Goal: Transaction & Acquisition: Purchase product/service

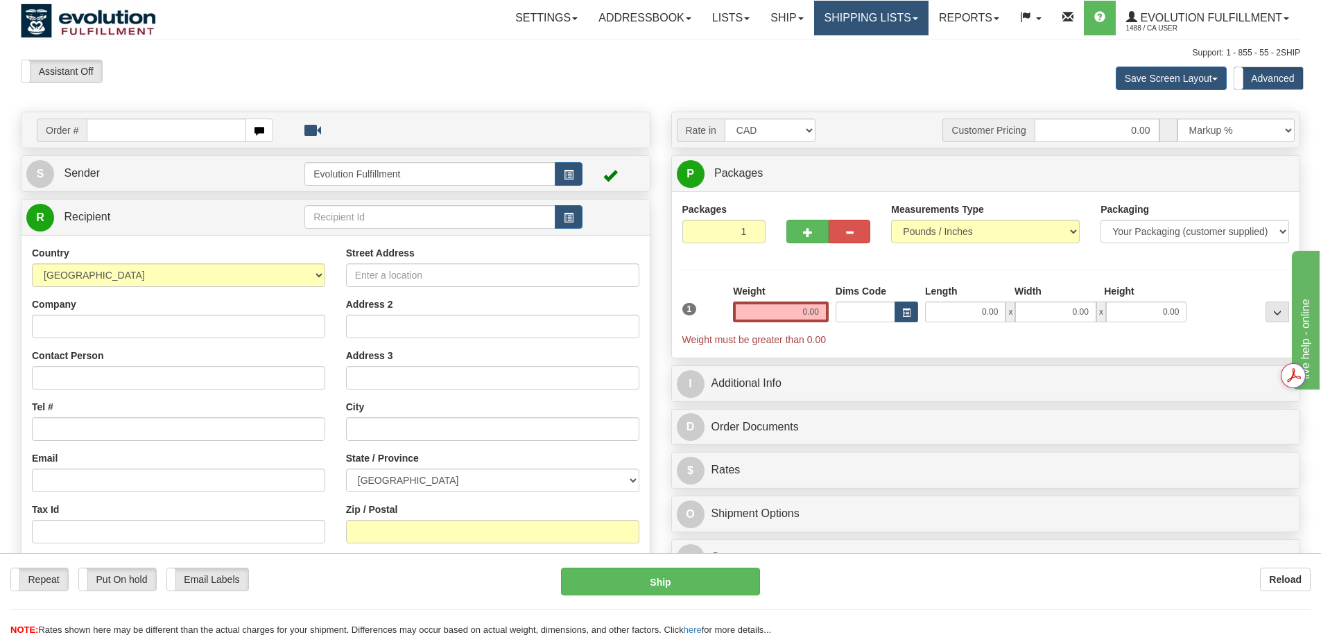
click at [866, 19] on link "Shipping lists" at bounding box center [871, 18] width 114 height 35
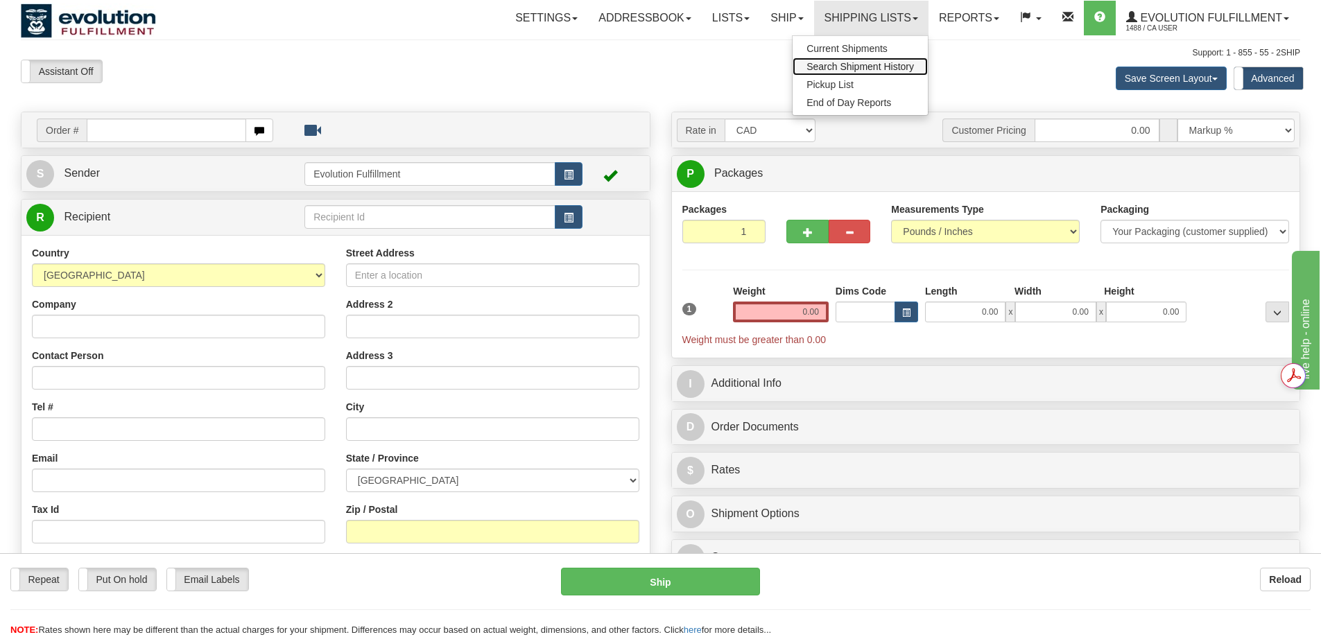
click at [870, 61] on span "Search Shipment History" at bounding box center [859, 66] width 107 height 11
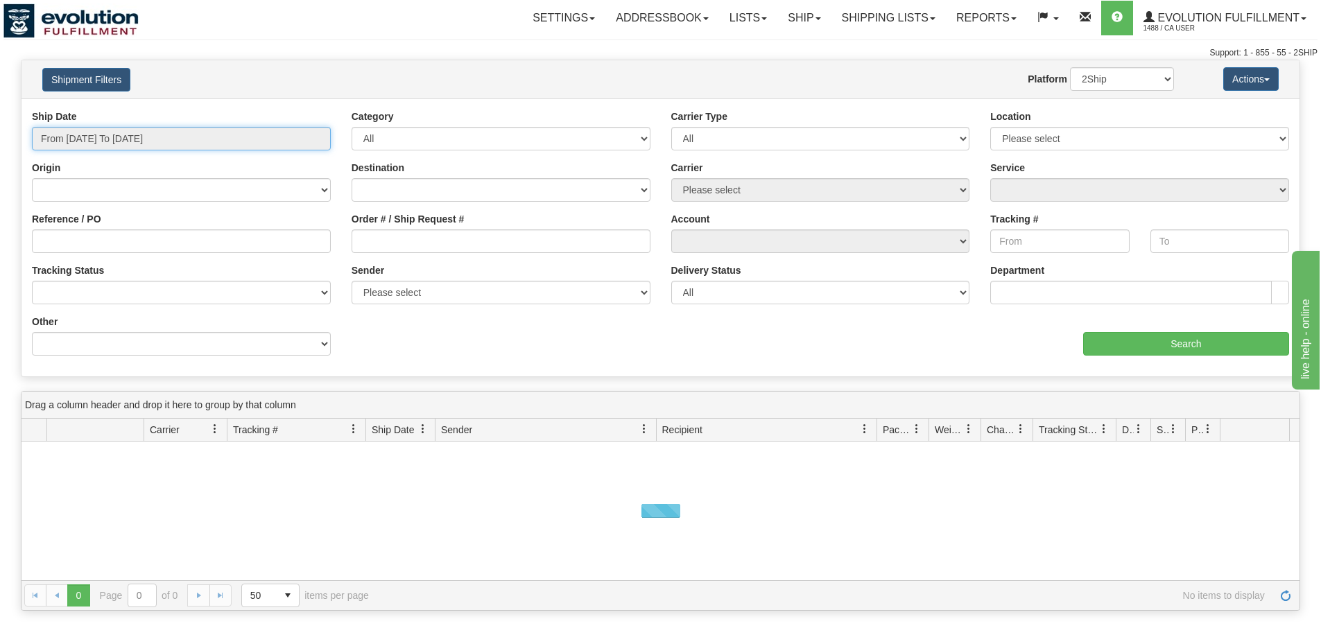
type input "[DATE]"
click at [163, 132] on input "From 10/01/2025 To 10/02/2025" at bounding box center [181, 139] width 299 height 24
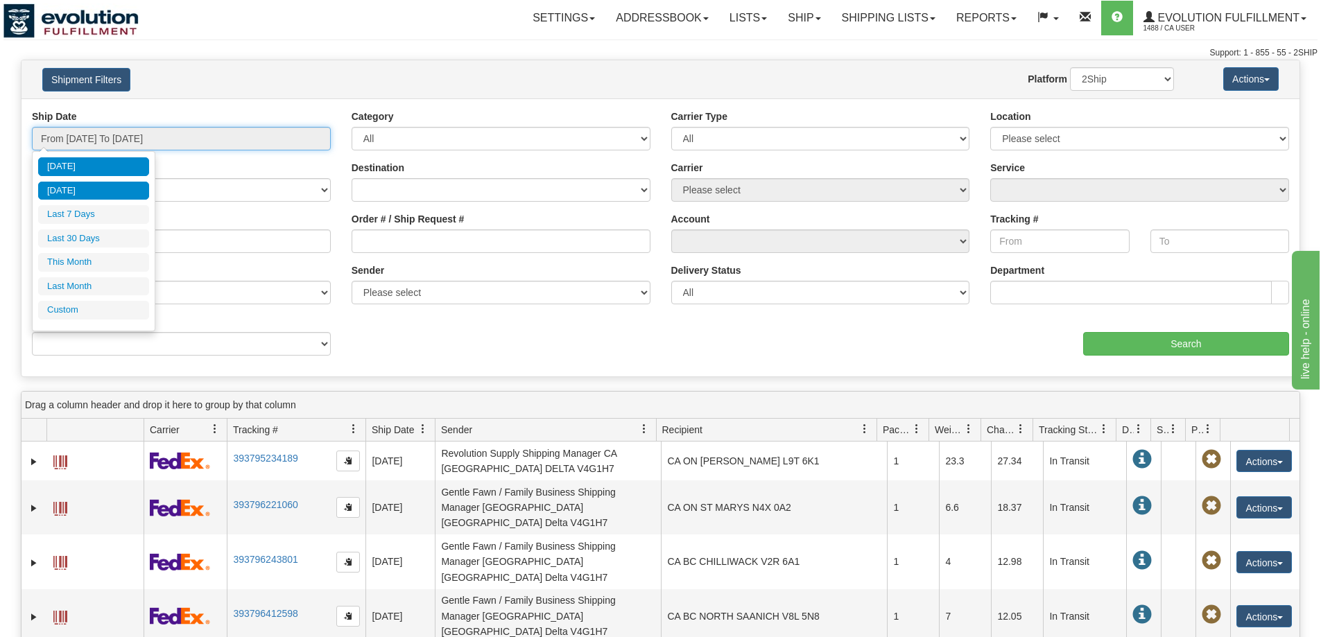
type input "10/01/2025"
type input "09/26/2025"
type input "[DATE]"
type input "10/01/2025"
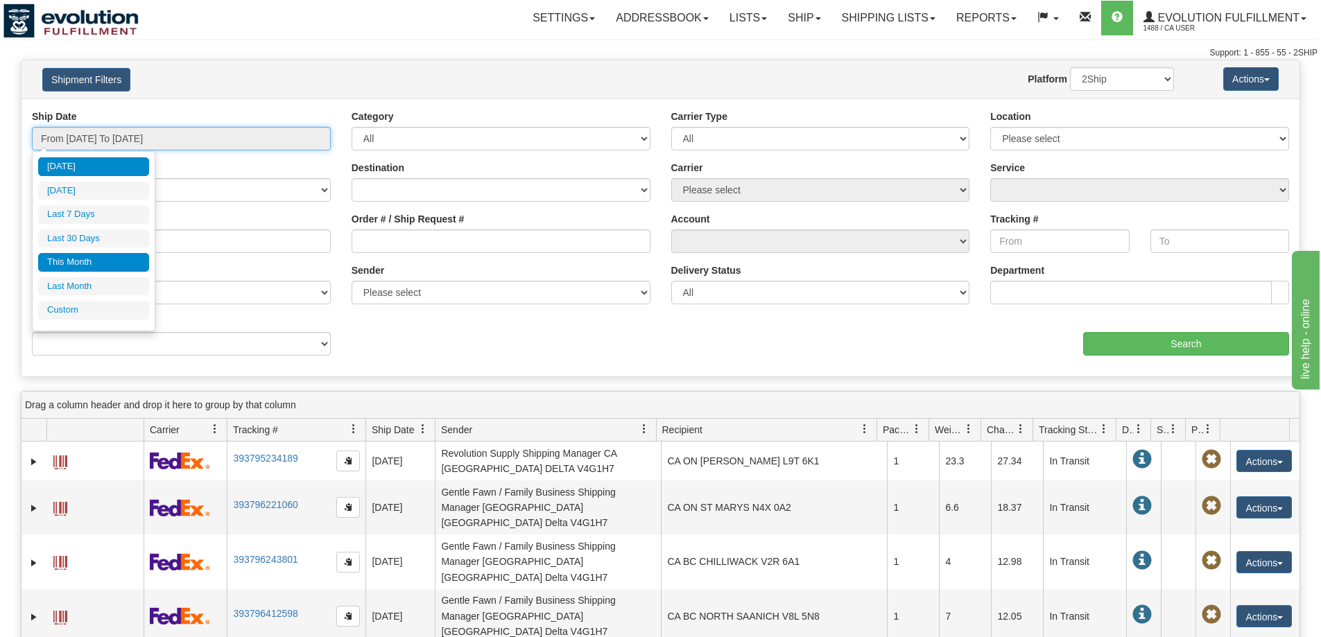
type input "10/31/2025"
type input "[DATE]"
type input "09/01/2025"
type input "09/30/2025"
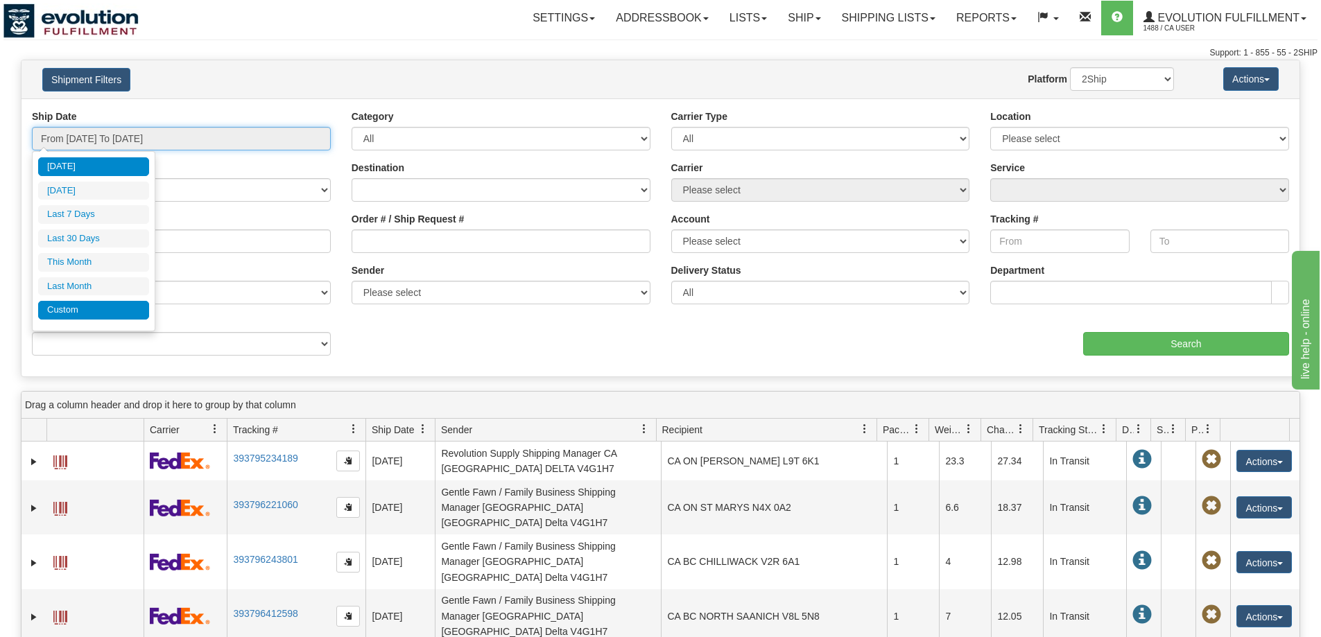
type input "[DATE]"
click at [86, 307] on li "Custom" at bounding box center [93, 310] width 111 height 19
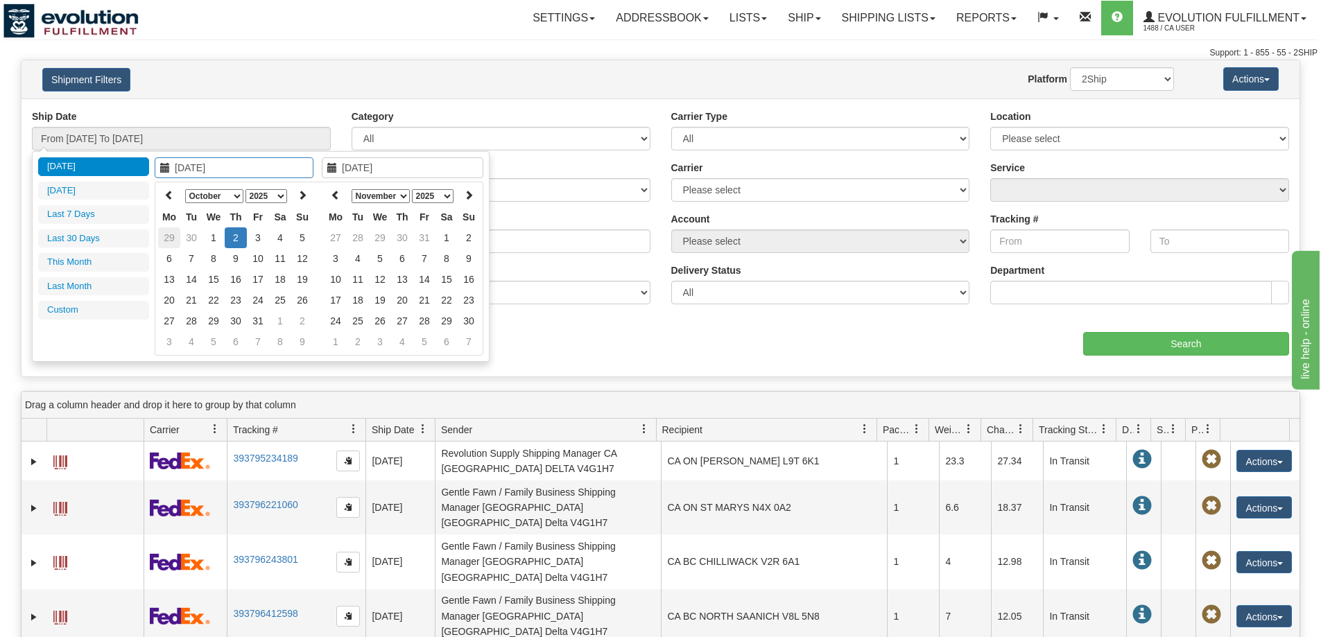
type input "09/01/2025"
type input "09/30/2025"
type input "10/01/2025"
type input "10/31/2025"
type input "[DATE]"
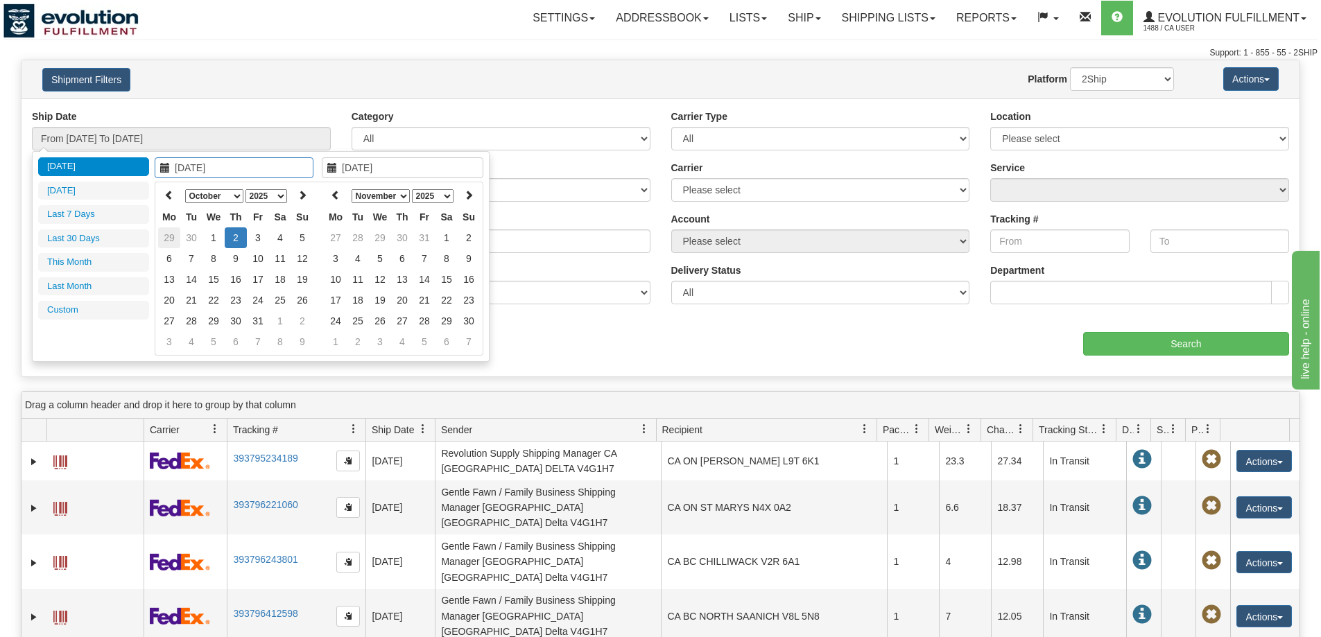
type input "[DATE]"
click at [245, 193] on select "1975 1976 1977 1978 1979 1980 1981 1982 1983 1984 1985 1986 1987 1988 1989 1990…" at bounding box center [266, 196] width 42 height 14
click at [232, 195] on select "January February March April May June July August September October November De…" at bounding box center [214, 196] width 58 height 14
type input "12/04/2024"
click at [211, 257] on td "4" at bounding box center [213, 258] width 22 height 21
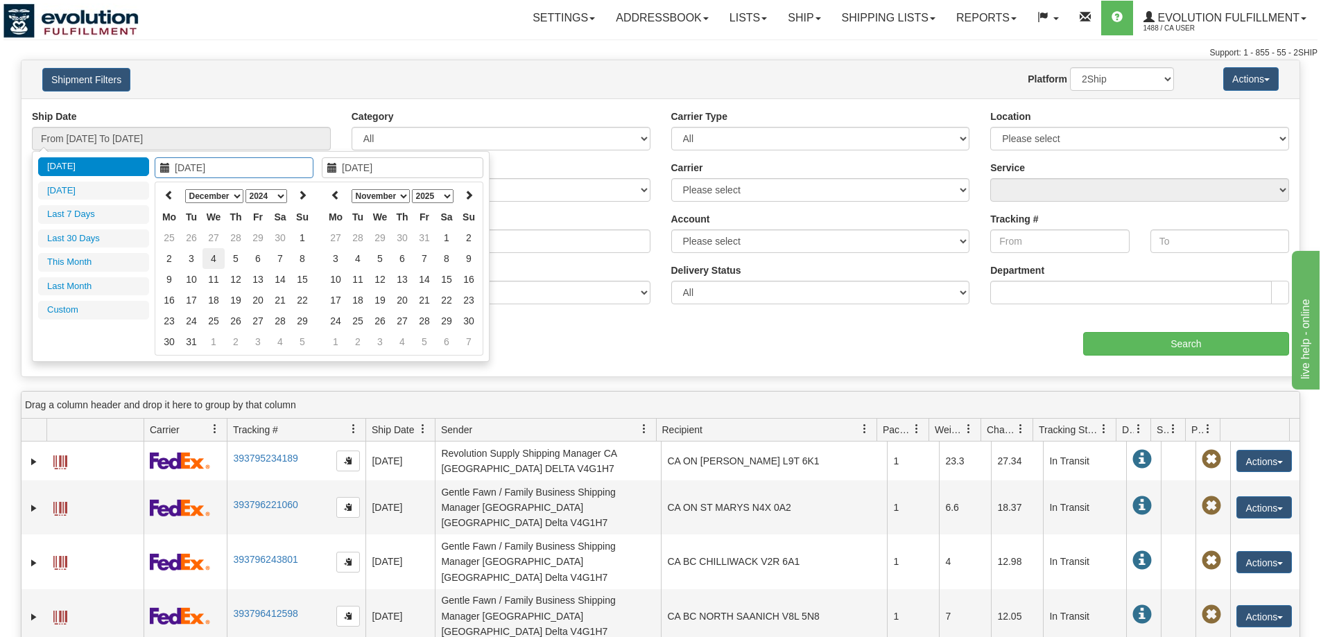
type input "12/04/2024"
click at [211, 257] on td "4" at bounding box center [213, 258] width 22 height 21
type input "From 12/04/2024 To 12/04/2024"
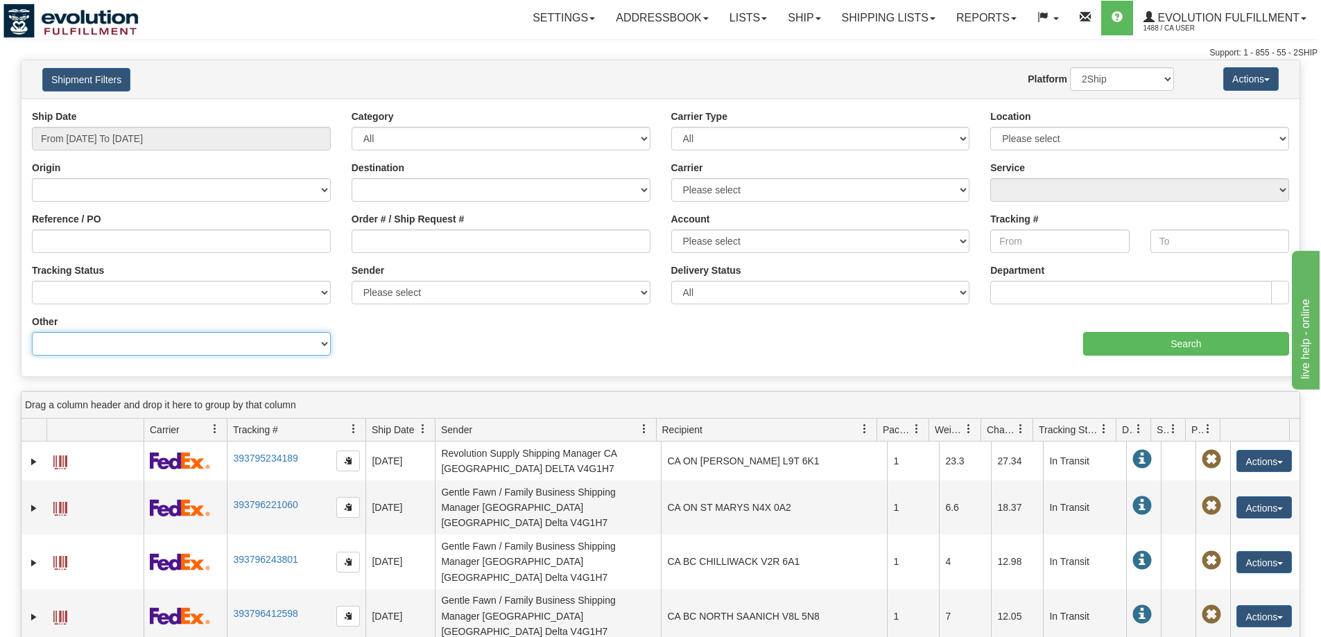
click at [189, 342] on select "Billing Account # Billing Type BOL # (LTL) Commodity Or Documents Consolidation…" at bounding box center [181, 344] width 299 height 24
select select "Sender_Company"
click at [32, 332] on select "Billing Account # Billing Type BOL # (LTL) Commodity Or Documents Consolidation…" at bounding box center [181, 344] width 299 height 24
click at [383, 358] on div "Value" at bounding box center [501, 340] width 320 height 51
click at [388, 340] on input "Value" at bounding box center [500, 344] width 299 height 24
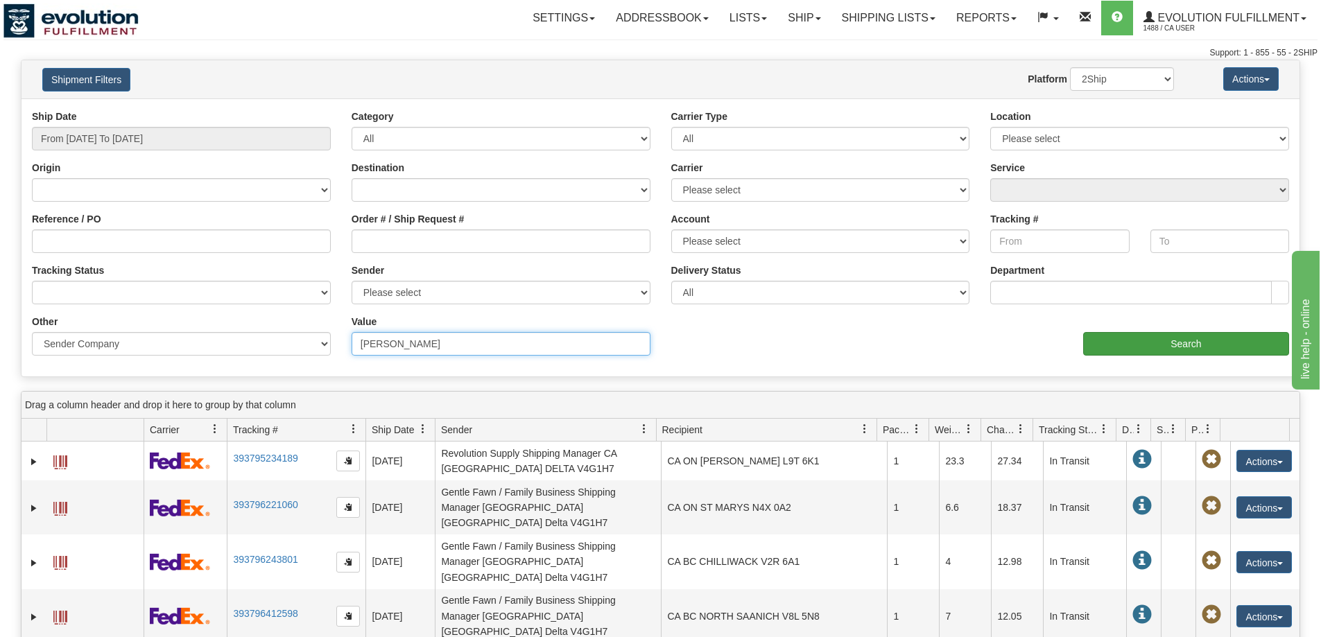
type input "amelia lee"
click at [1156, 341] on input "Search" at bounding box center [1186, 344] width 206 height 24
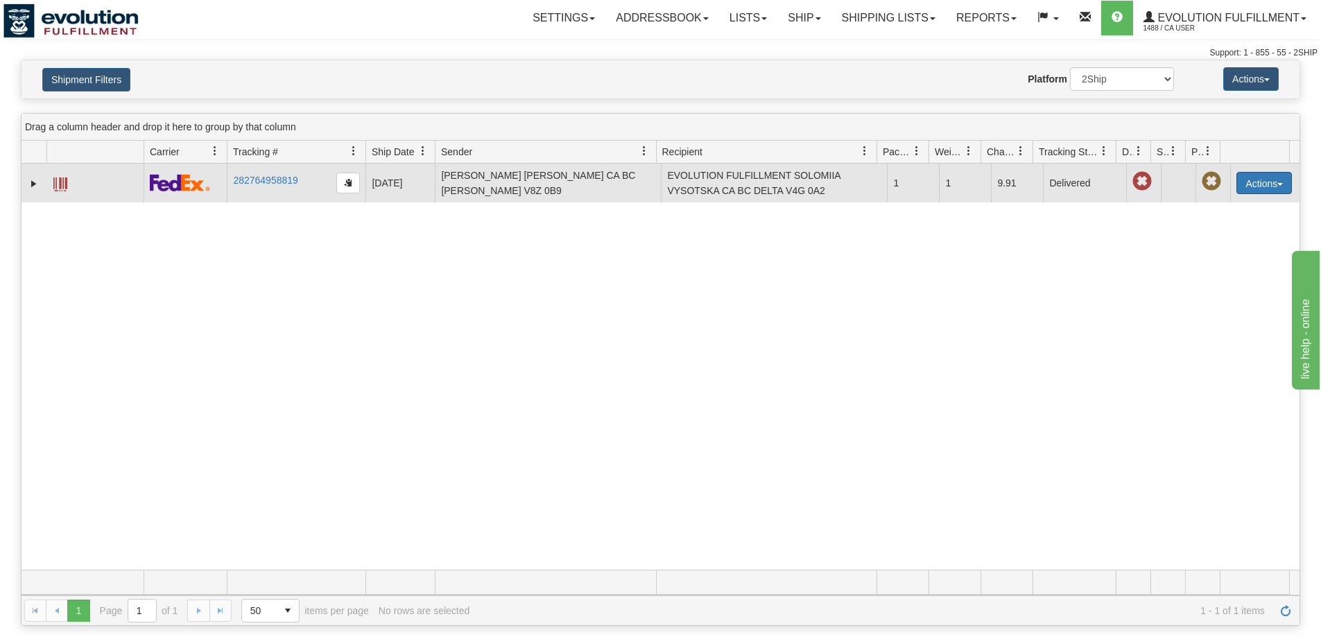
click at [1262, 173] on button "Actions" at bounding box center [1263, 183] width 55 height 22
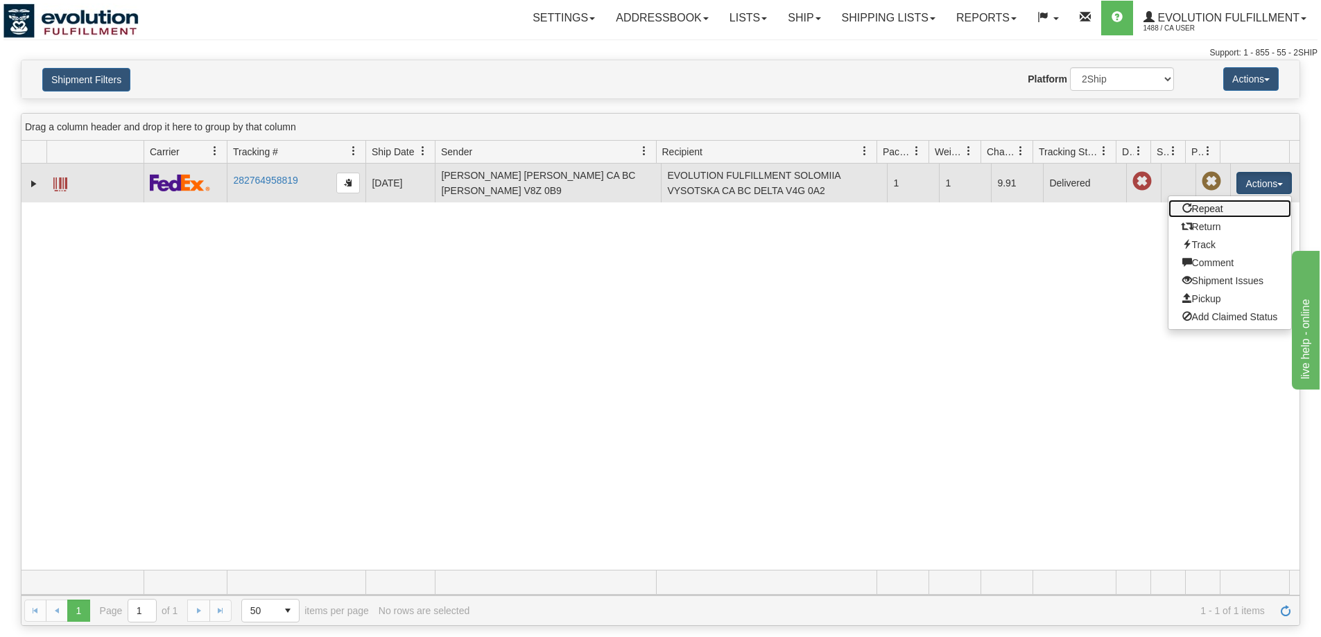
click at [1221, 202] on link "Repeat" at bounding box center [1229, 209] width 123 height 18
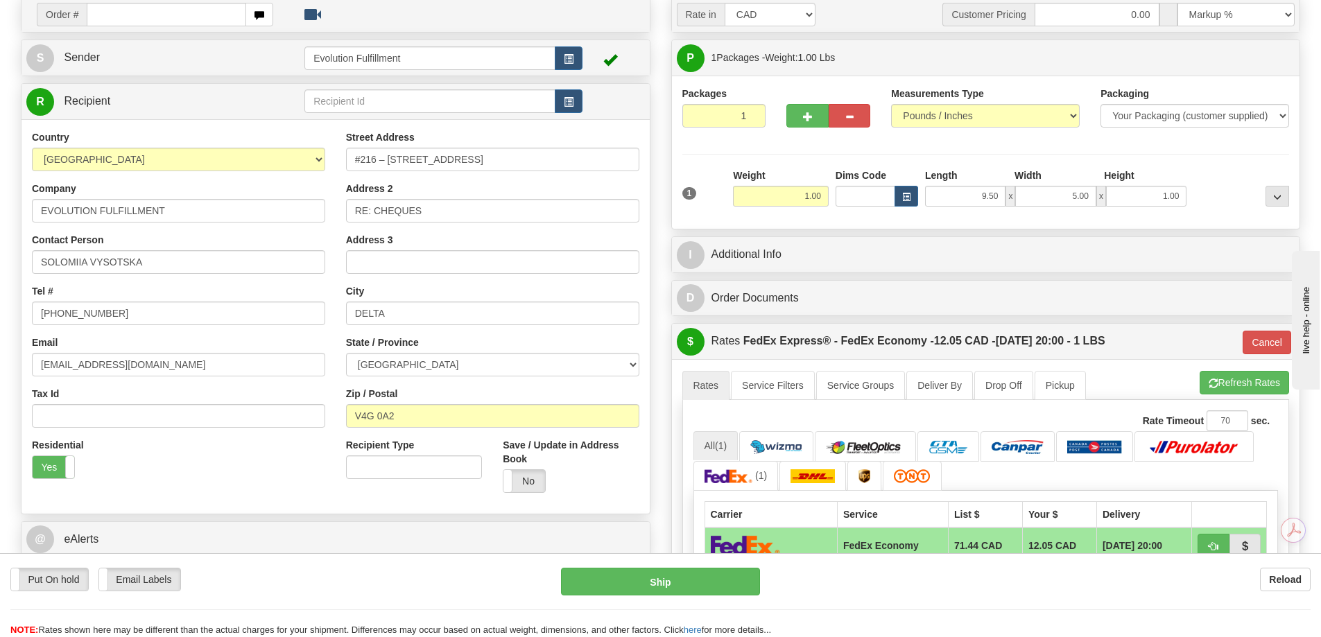
scroll to position [231, 0]
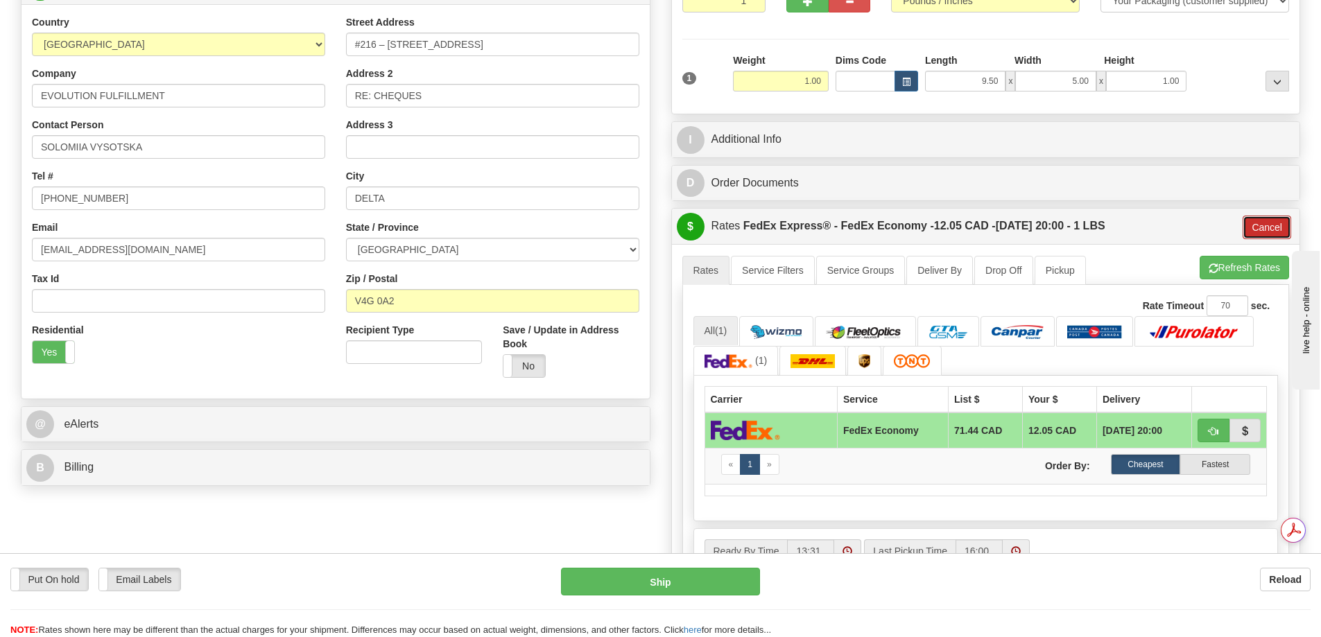
click at [1269, 222] on button "Cancel" at bounding box center [1266, 228] width 49 height 24
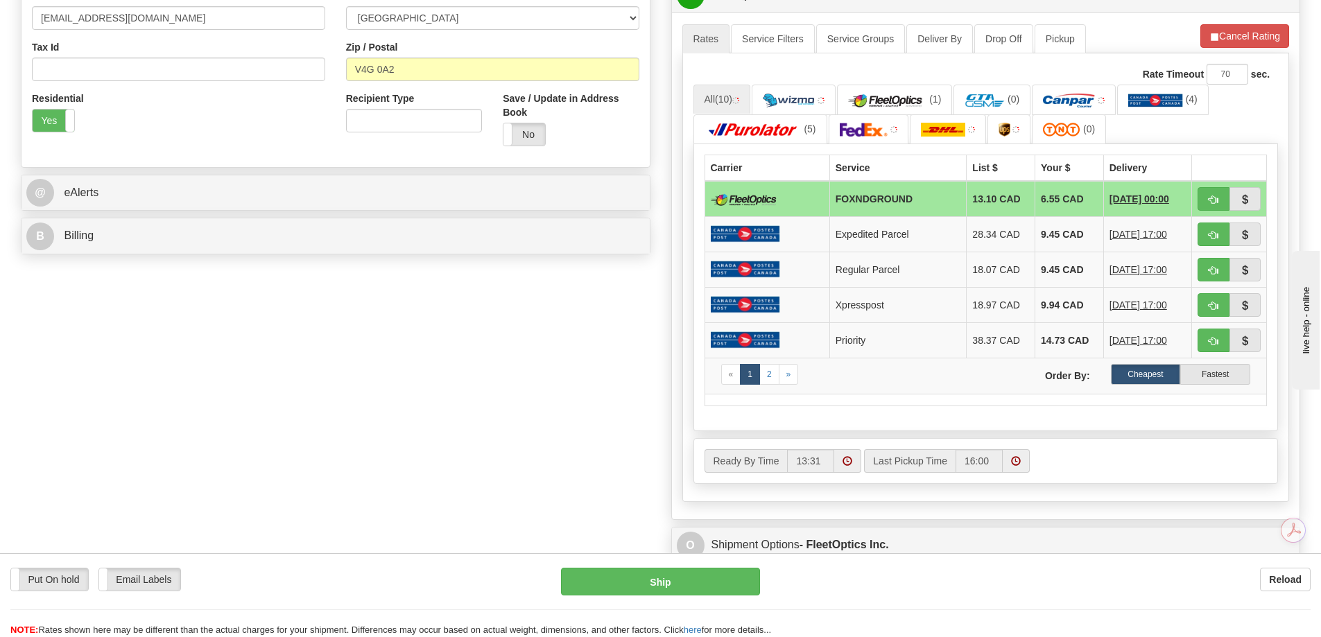
scroll to position [347, 0]
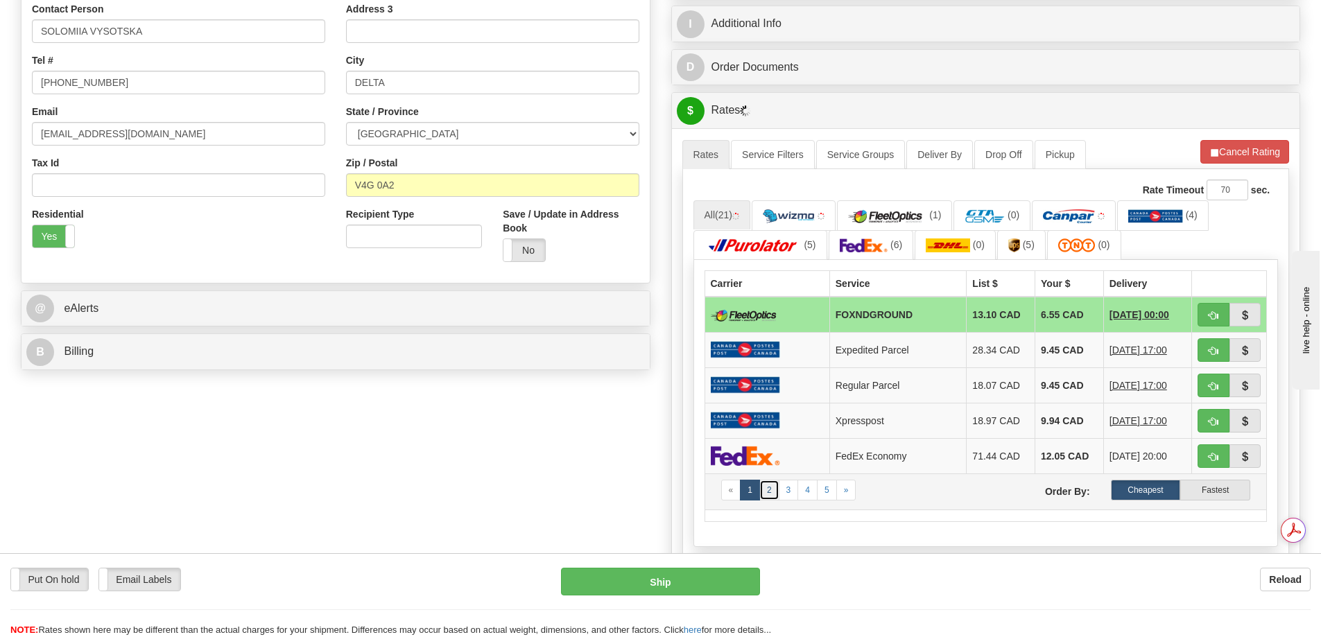
click at [775, 494] on link "2" at bounding box center [769, 490] width 20 height 21
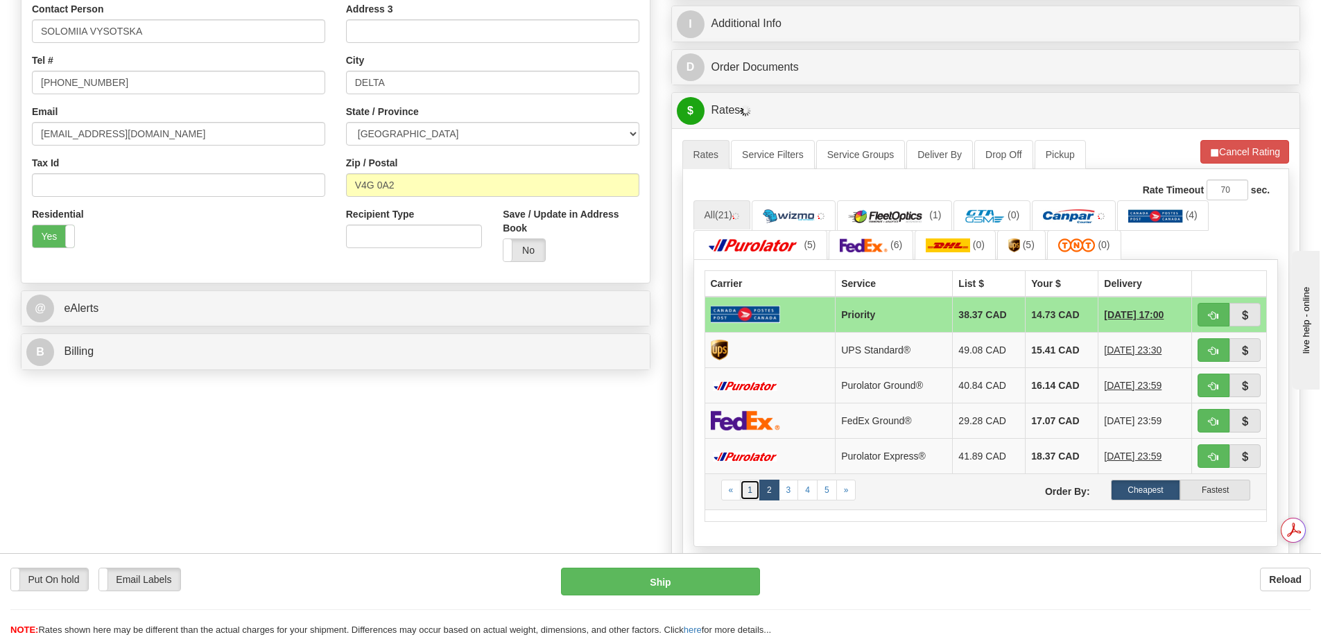
click at [756, 487] on link "1" at bounding box center [750, 490] width 20 height 21
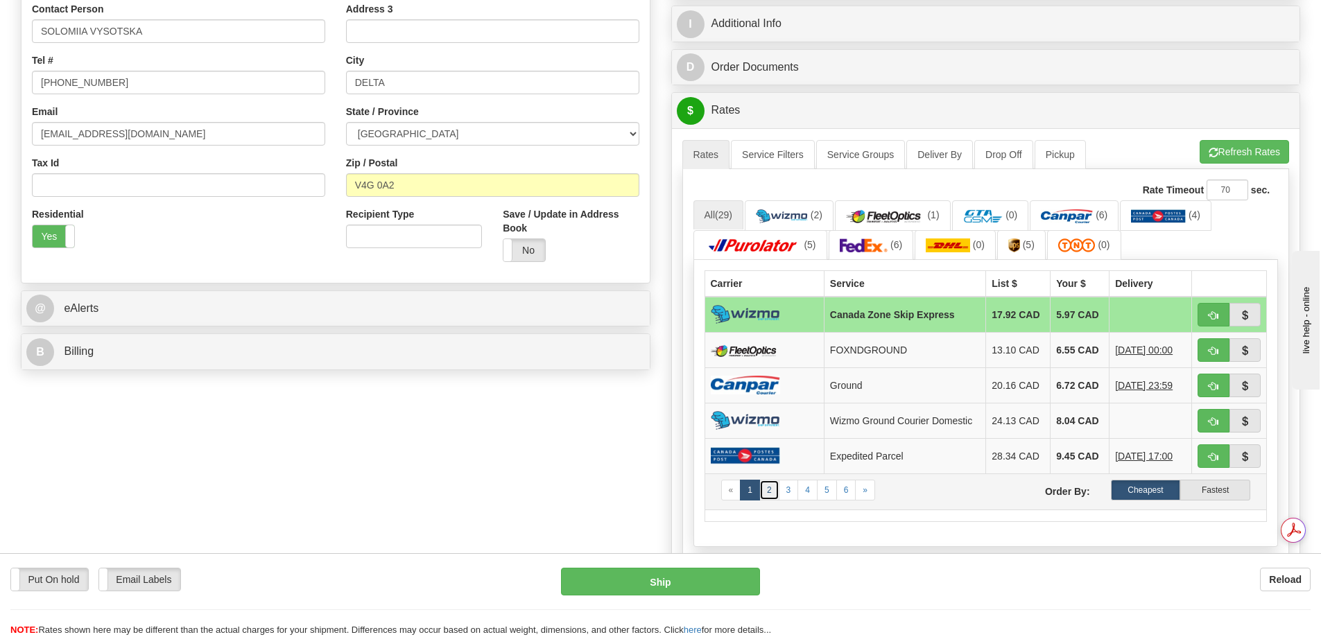
click at [769, 480] on link "2" at bounding box center [769, 490] width 20 height 21
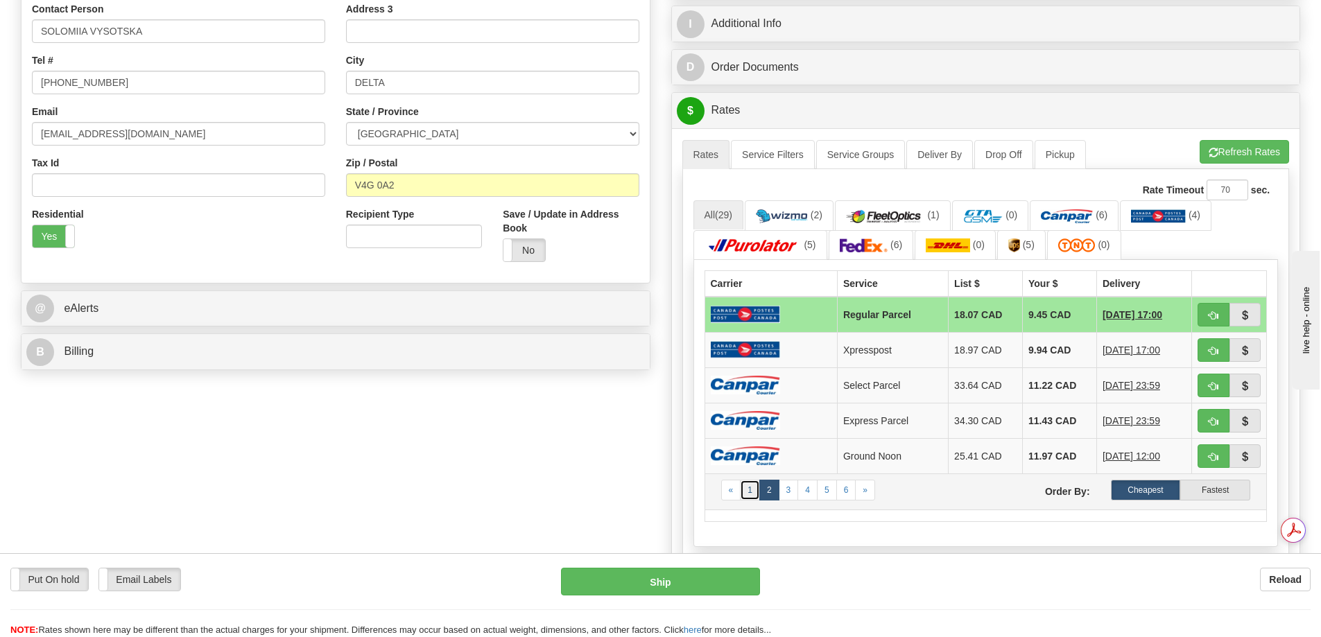
click at [756, 489] on link "1" at bounding box center [750, 490] width 20 height 21
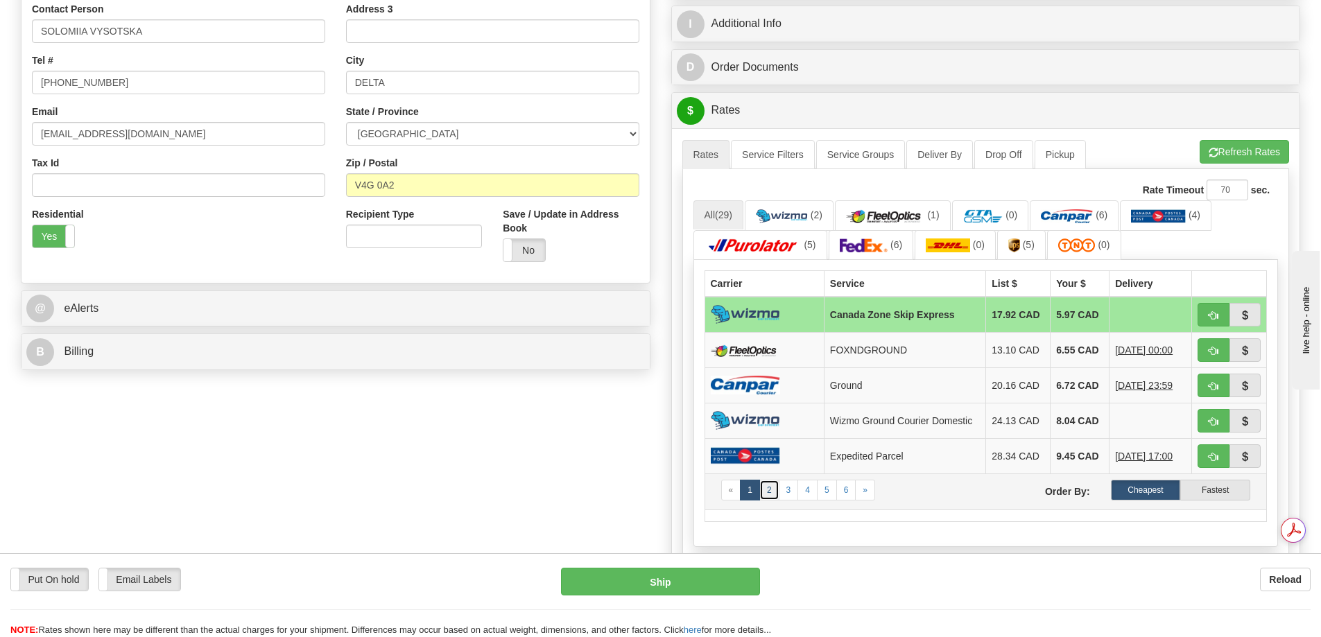
click at [763, 491] on link "2" at bounding box center [769, 490] width 20 height 21
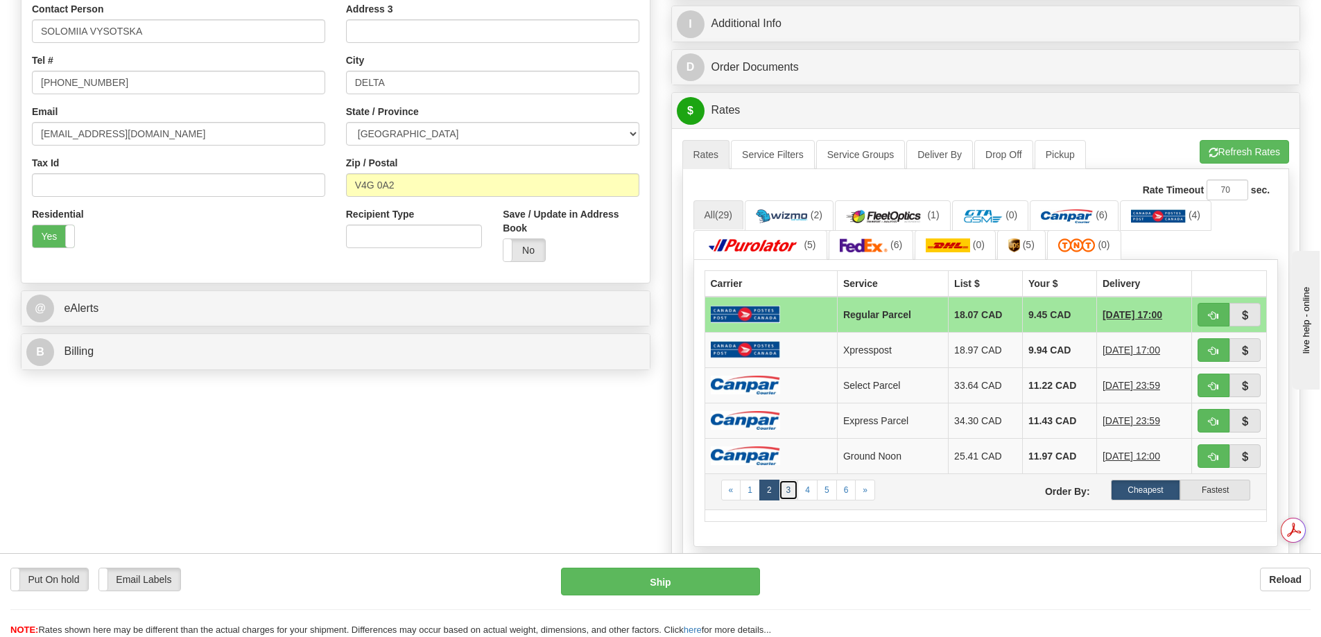
click at [784, 490] on link "3" at bounding box center [789, 490] width 20 height 21
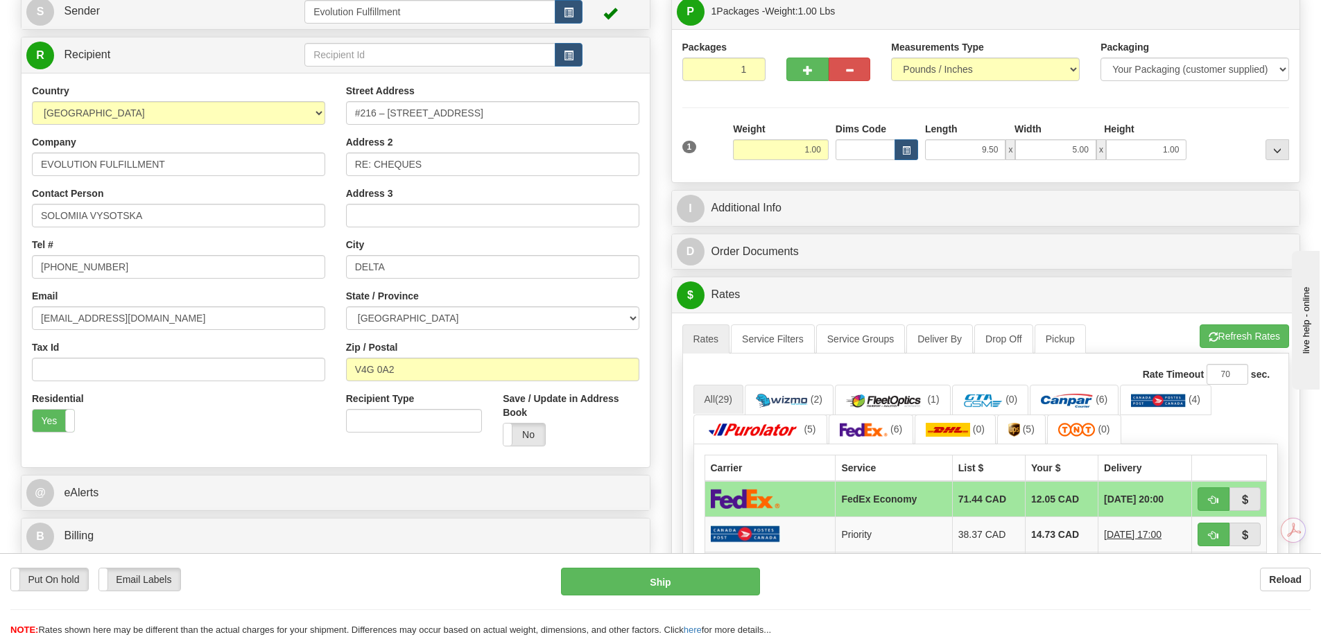
scroll to position [116, 0]
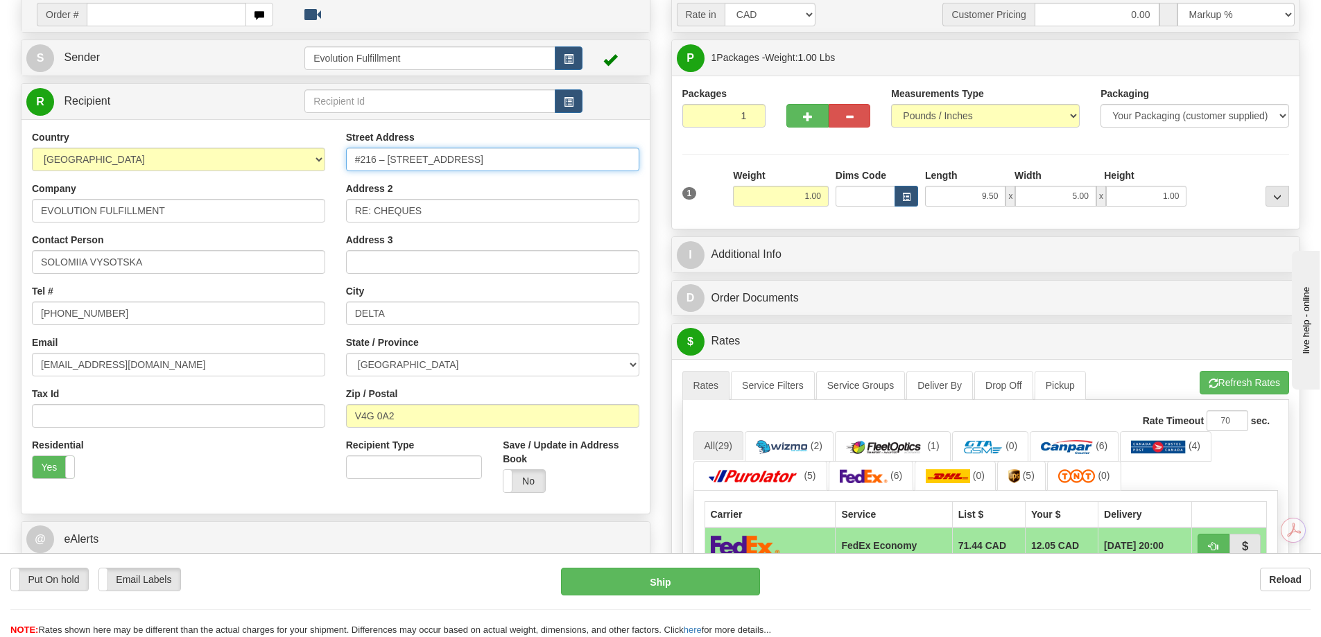
drag, startPoint x: 467, startPoint y: 159, endPoint x: 317, endPoint y: 160, distance: 150.4
click at [317, 160] on div "Country AFGHANISTAN ALAND ISLANDS ALBANIA ALGERIA AMERICAN SAMOA ANDORRA ANGOLA…" at bounding box center [335, 316] width 628 height 373
type input "7137 VENTURE STREET"
drag, startPoint x: 414, startPoint y: 418, endPoint x: 211, endPoint y: 408, distance: 202.7
click at [211, 408] on div "Country AFGHANISTAN ALAND ISLANDS ALBANIA ALGERIA AMERICAN SAMOA ANDORRA ANGOLA…" at bounding box center [335, 316] width 628 height 373
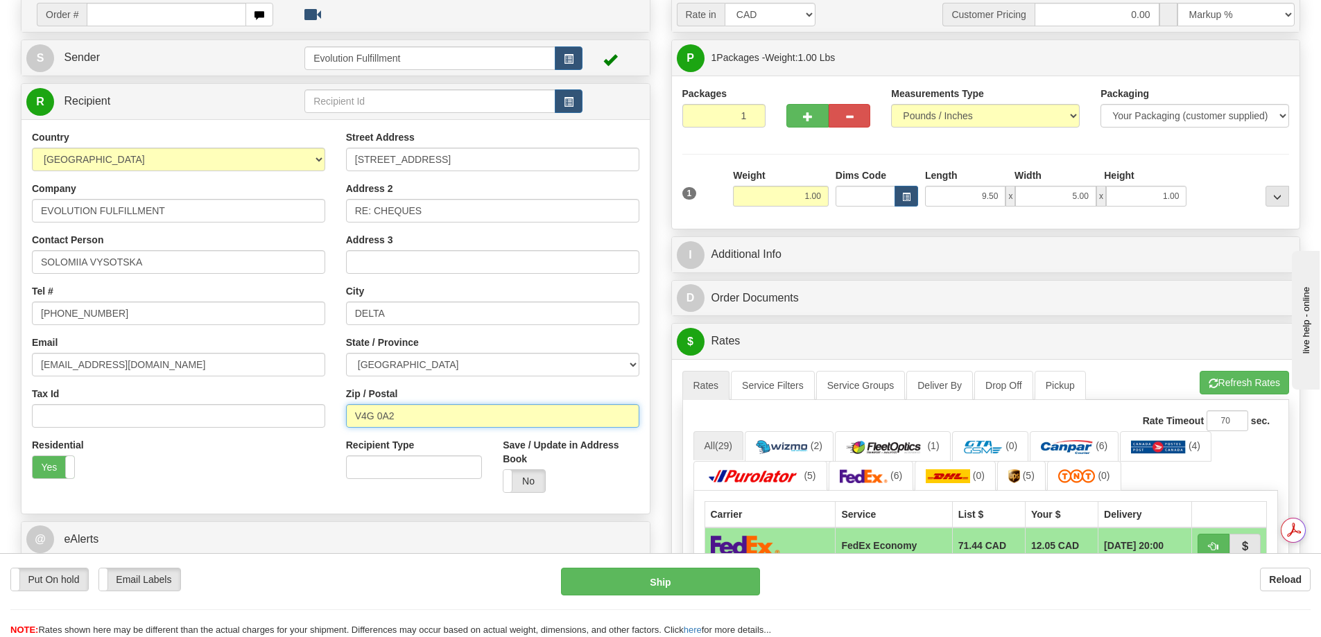
paste input "1K3"
type input "V4G 1K3"
click at [57, 471] on label "Yes" at bounding box center [54, 467] width 42 height 22
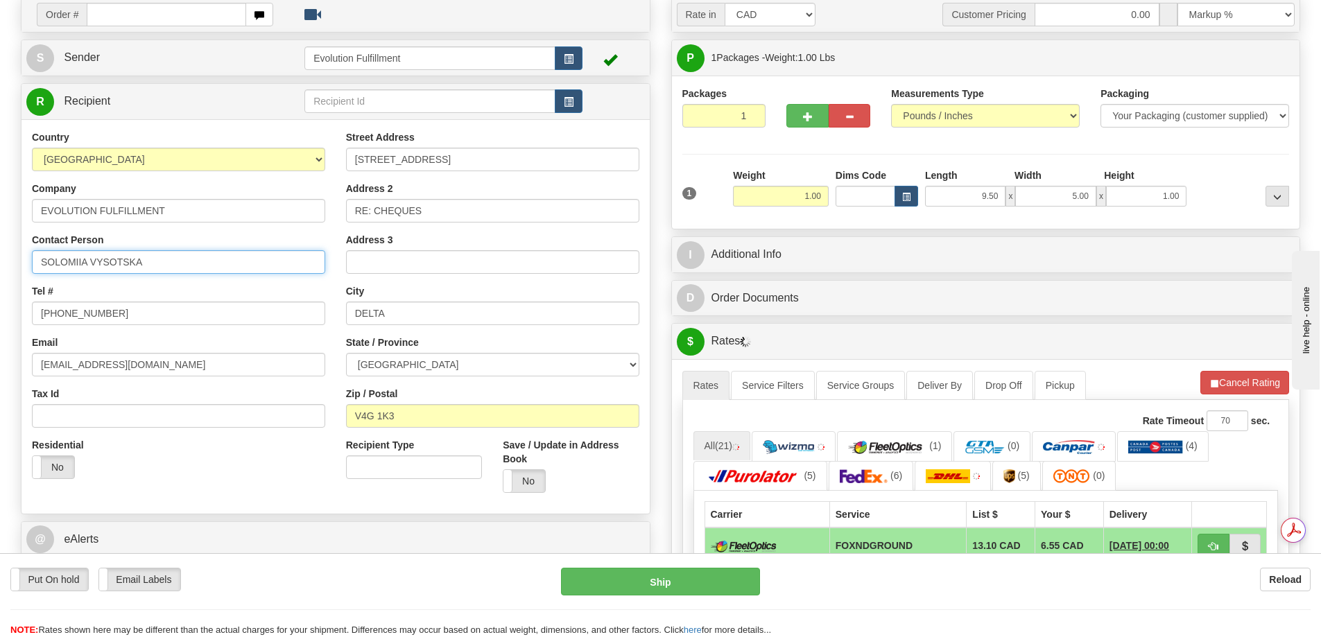
drag, startPoint x: 163, startPoint y: 262, endPoint x: 0, endPoint y: 262, distance: 162.9
click at [0, 262] on div "Toggle navigation Settings Shipping Preferences Fields Preferences New" at bounding box center [660, 457] width 1321 height 1147
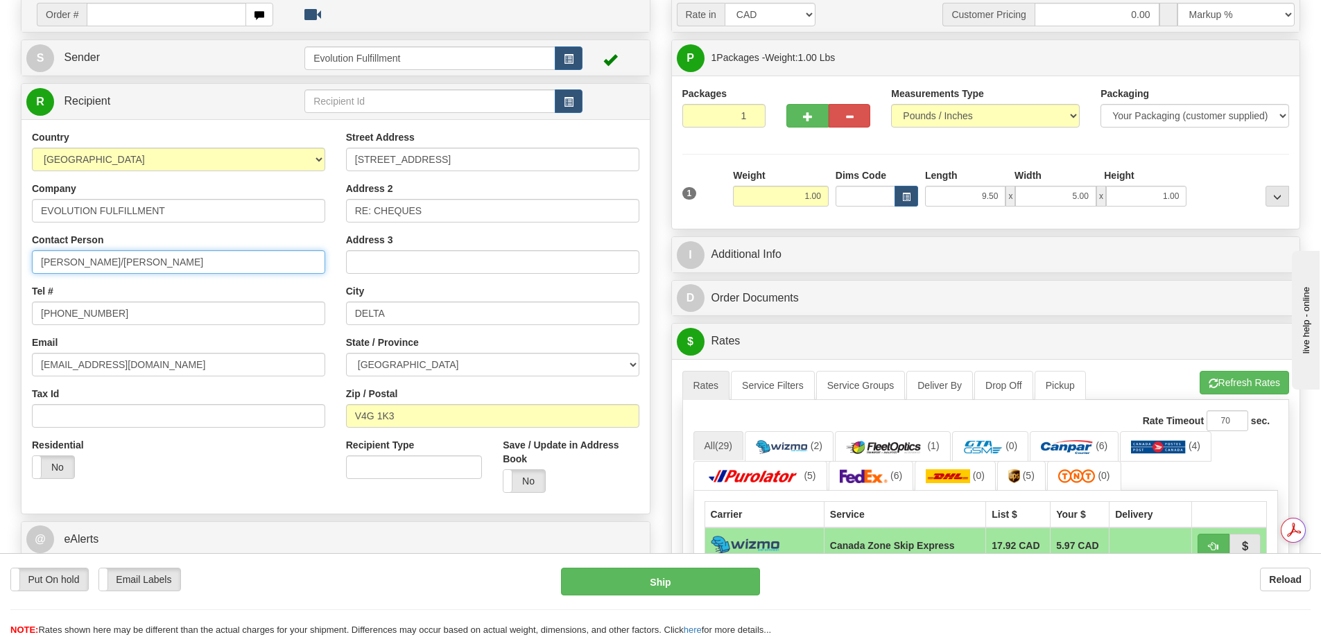
type input "JUNG/NICOLE"
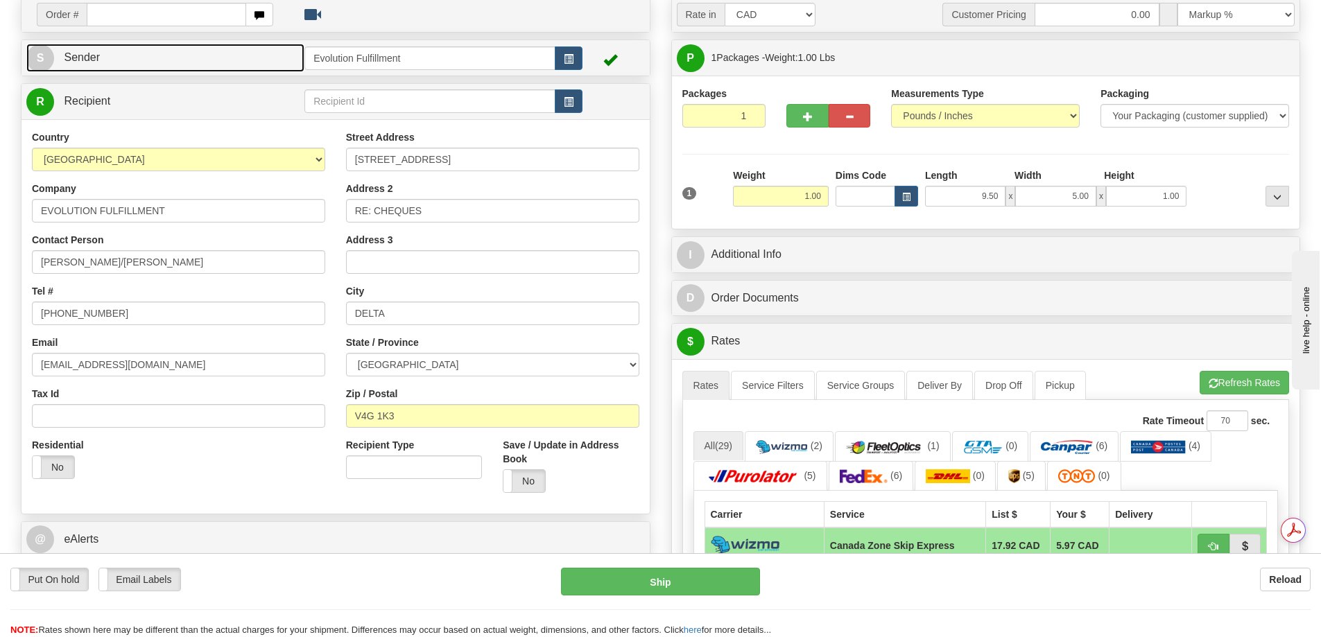
click at [207, 60] on link "S Sender" at bounding box center [165, 58] width 278 height 28
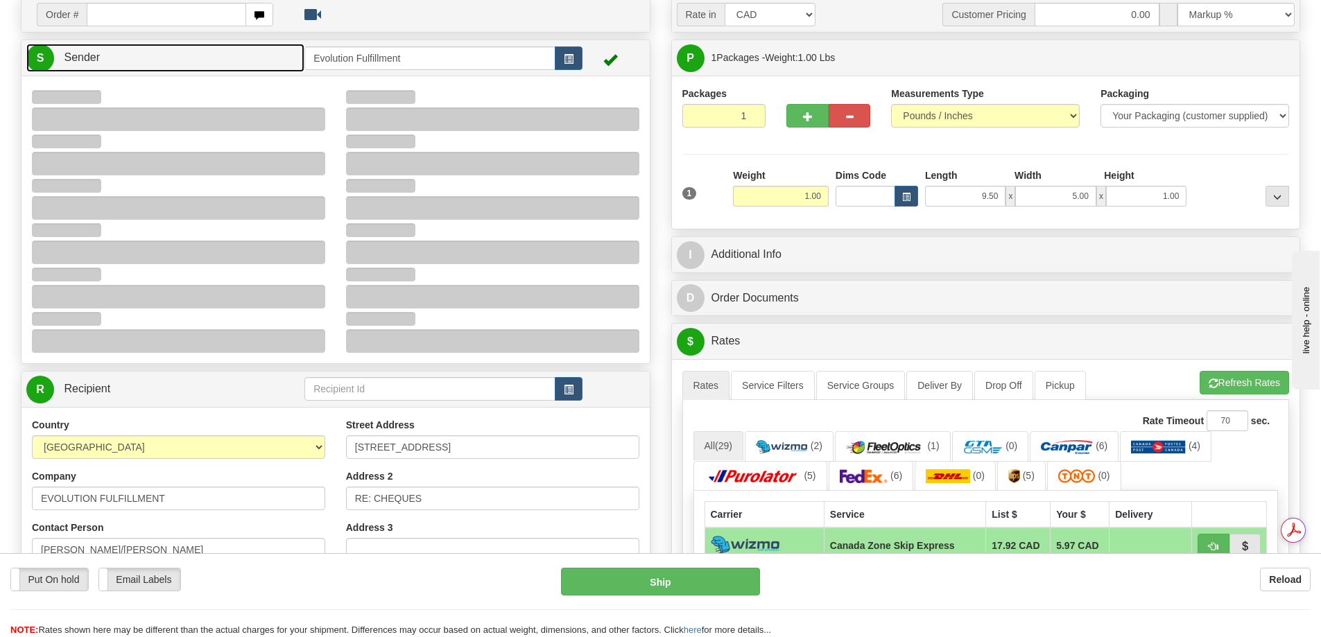
type input "09:35"
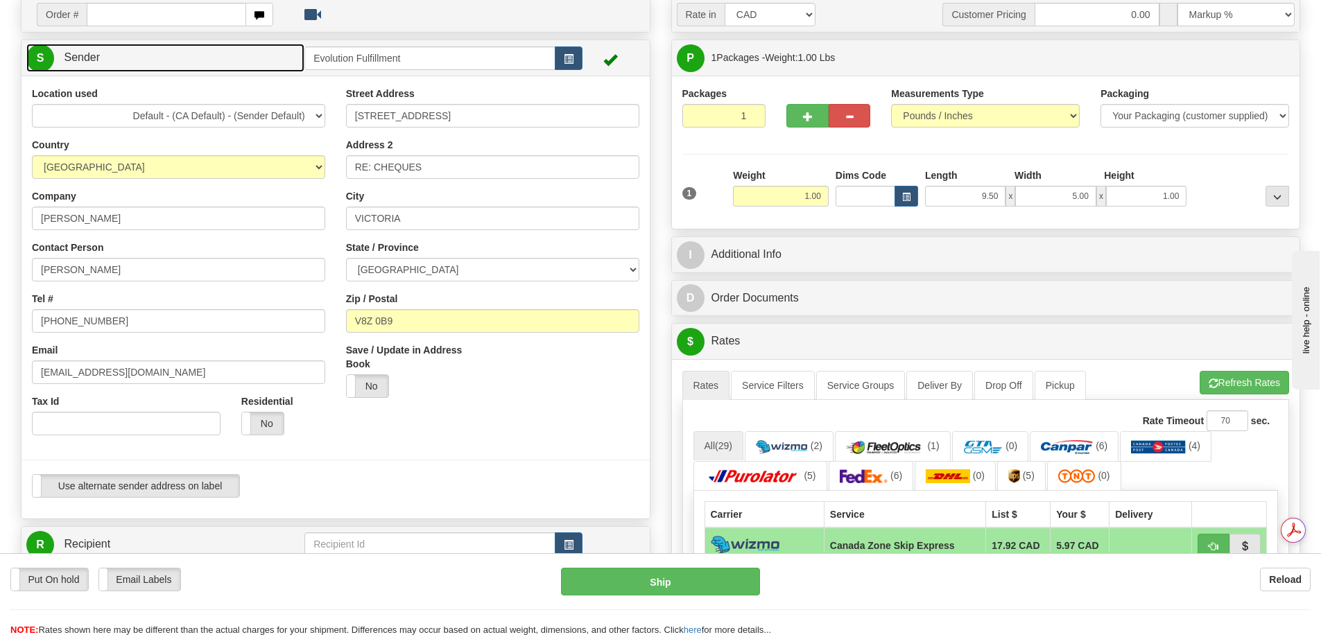
click at [272, 53] on link "S Sender" at bounding box center [165, 58] width 278 height 28
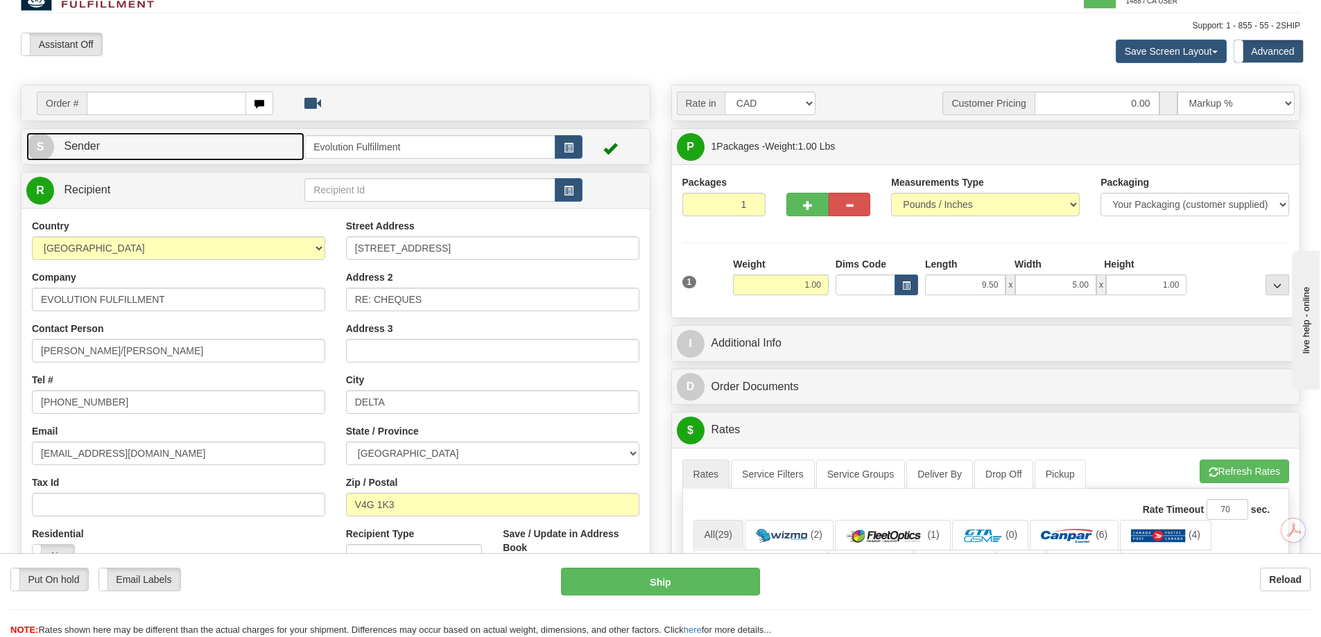
scroll to position [0, 0]
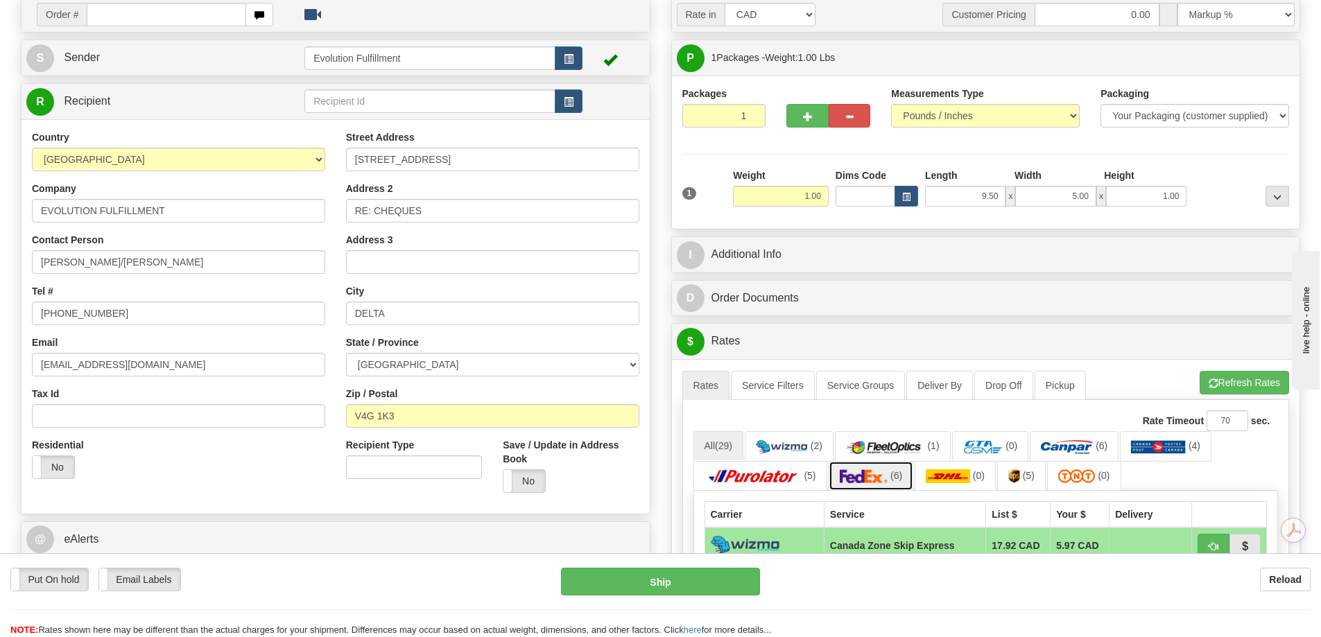
click at [889, 469] on link "(6)" at bounding box center [870, 476] width 85 height 30
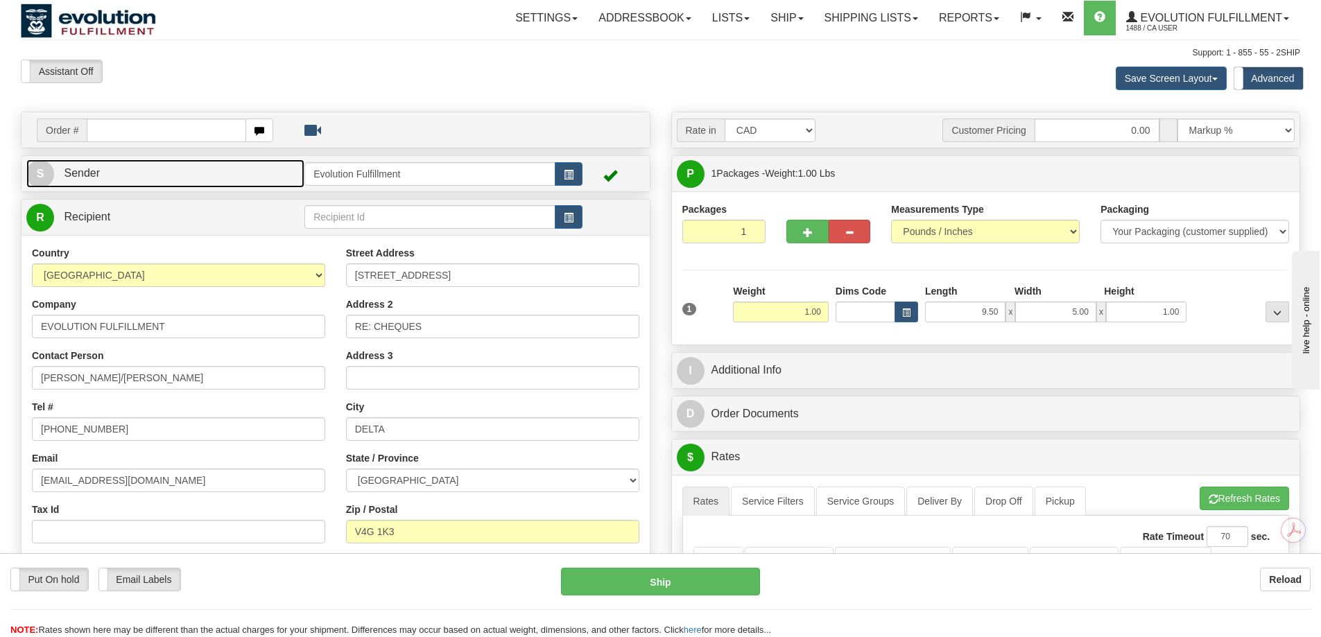
click at [256, 173] on link "S Sender" at bounding box center [165, 173] width 278 height 28
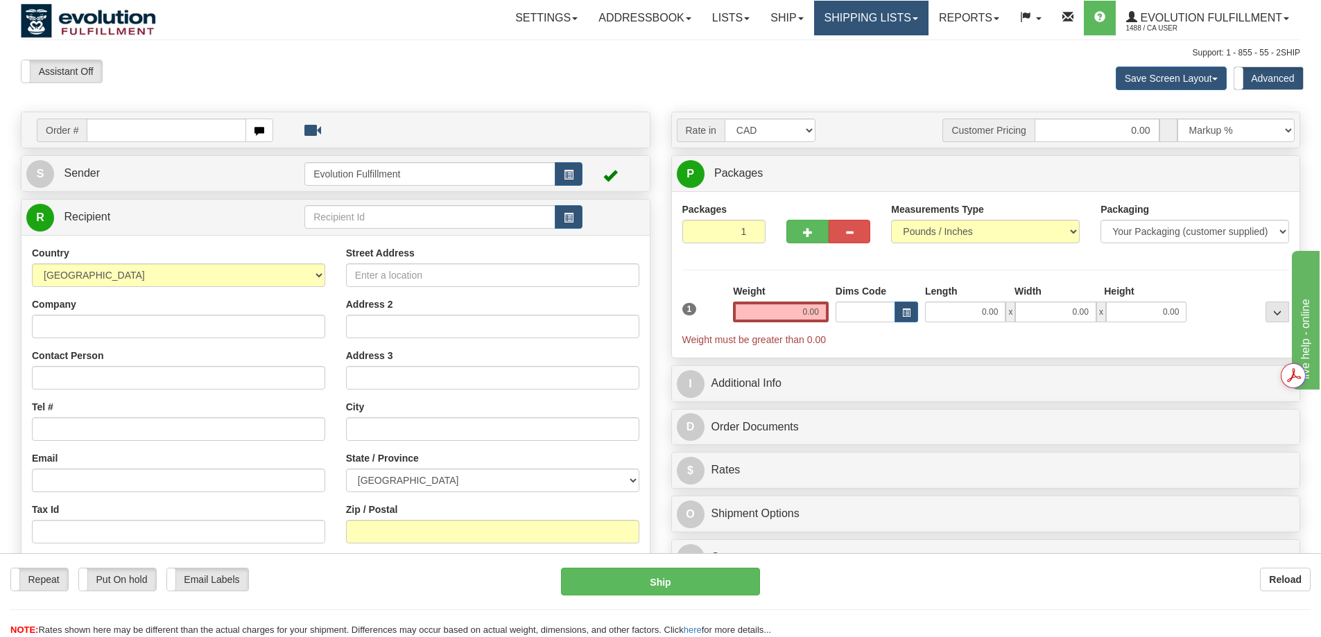
click at [835, 13] on link "Shipping lists" at bounding box center [871, 18] width 114 height 35
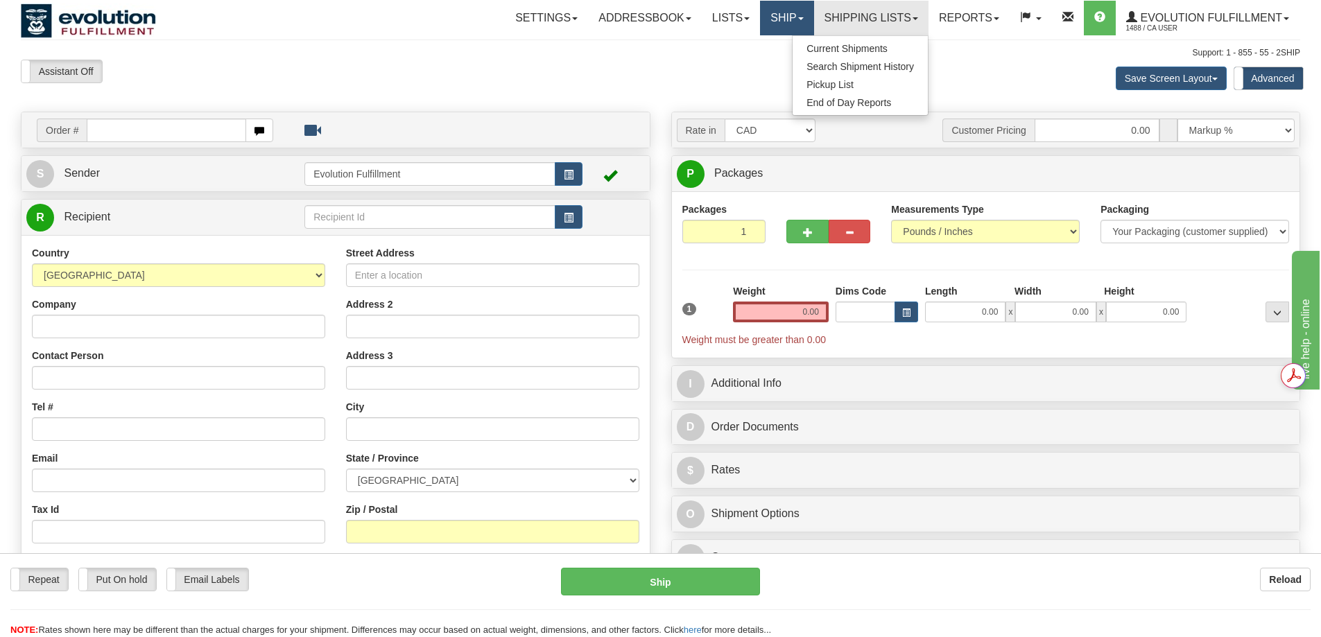
click at [793, 21] on link "Ship" at bounding box center [786, 18] width 53 height 35
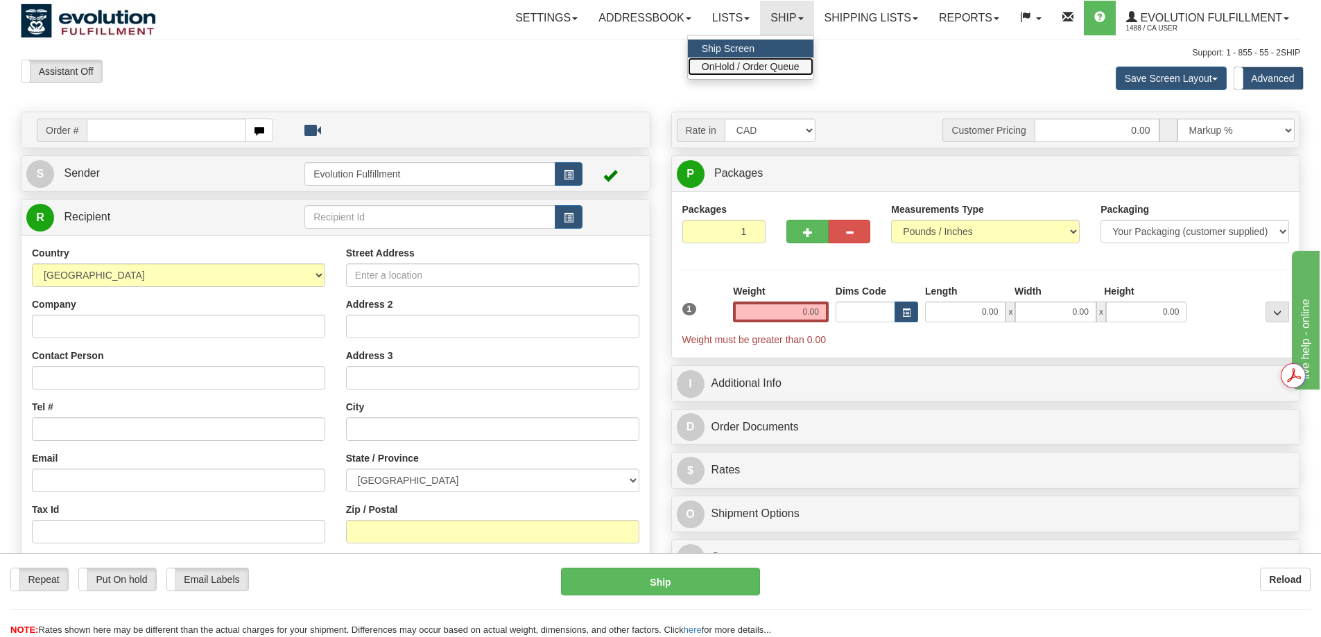
click at [751, 67] on span "OnHold / Order Queue" at bounding box center [751, 66] width 98 height 11
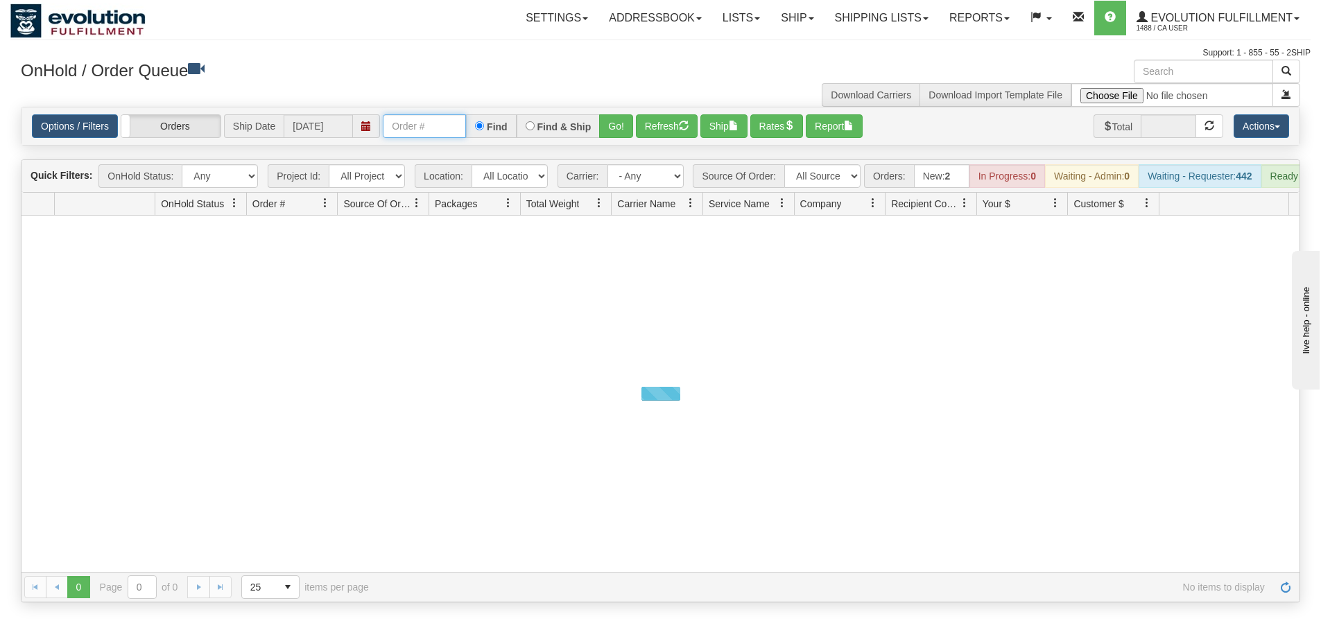
click at [406, 132] on input "text" at bounding box center [424, 126] width 83 height 24
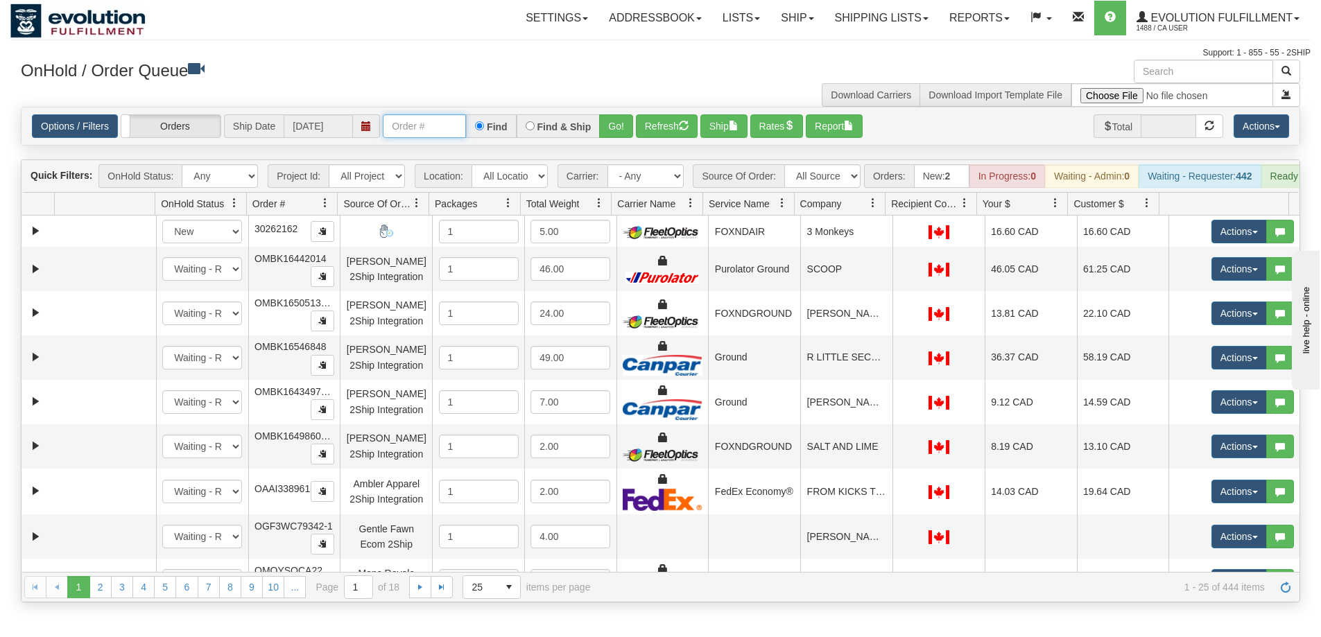
paste input "17671556"
type input "17671556"
click at [615, 123] on button "Go!" at bounding box center [616, 126] width 34 height 24
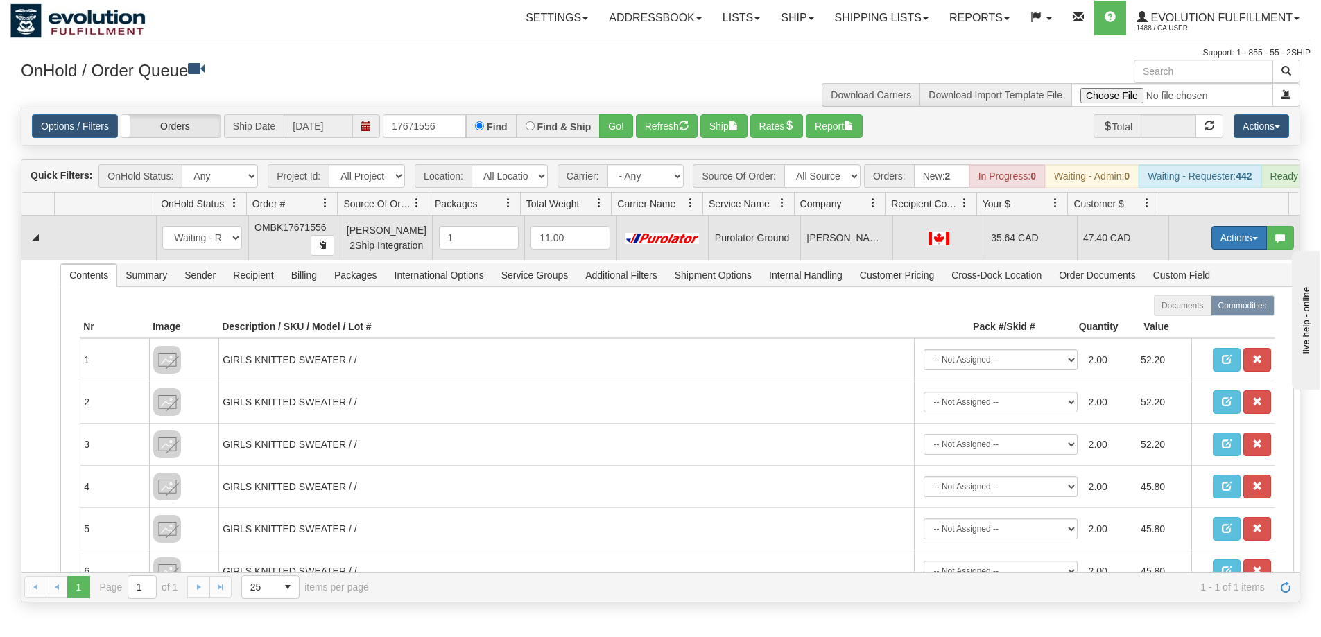
click at [1234, 244] on button "Actions" at bounding box center [1238, 238] width 55 height 24
click at [1185, 306] on span "Rate All Services" at bounding box center [1210, 300] width 83 height 11
